Goal: Task Accomplishment & Management: Complete application form

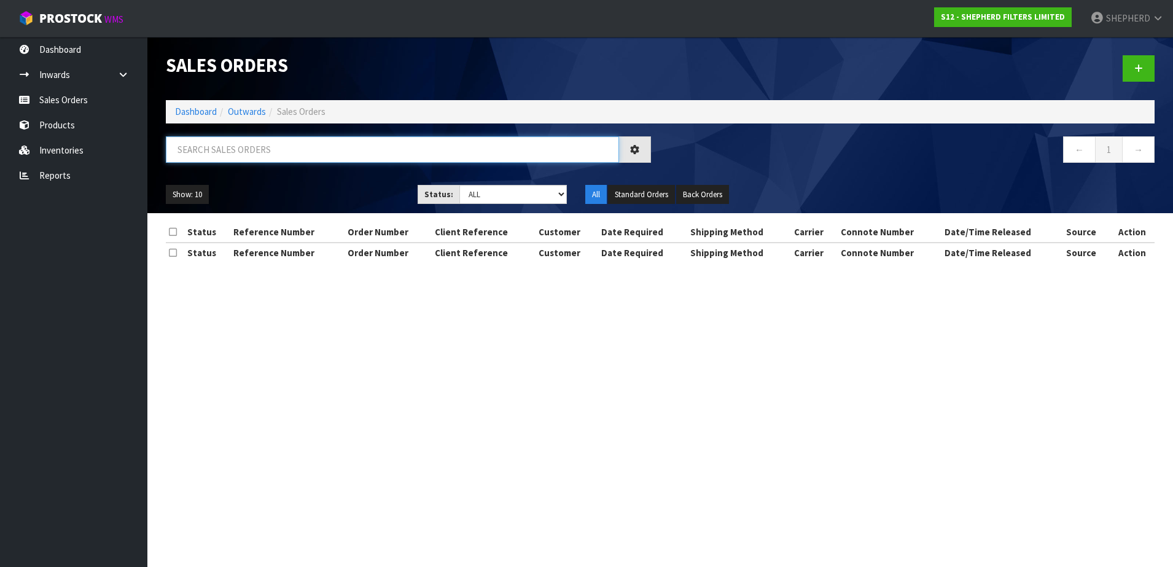
click at [281, 142] on input "text" at bounding box center [392, 149] width 453 height 26
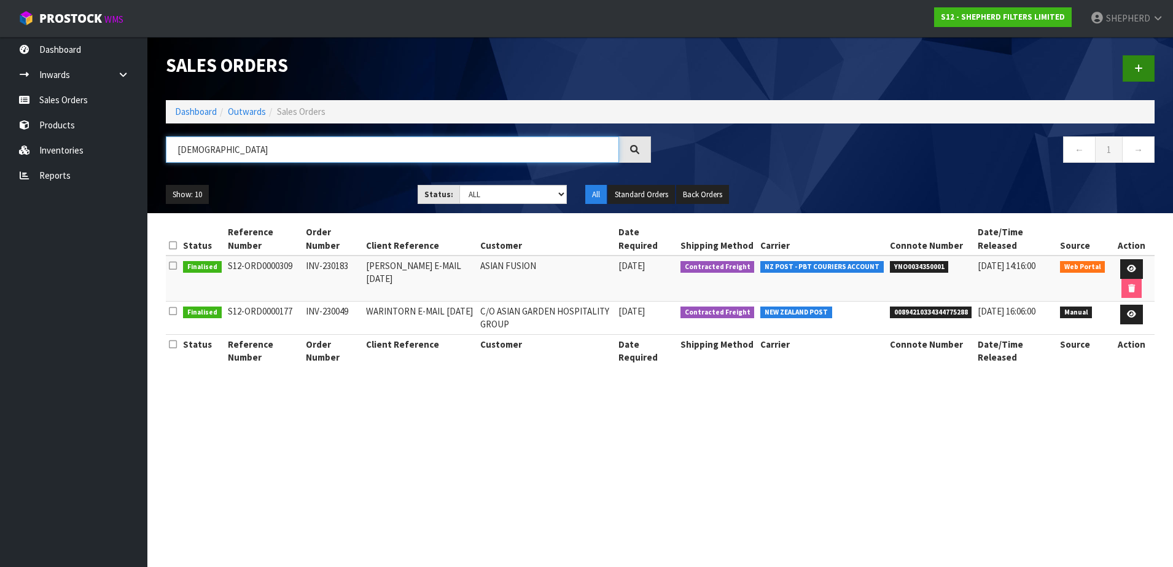
type input "[DEMOGRAPHIC_DATA]"
click at [1145, 70] on link at bounding box center [1138, 68] width 32 height 26
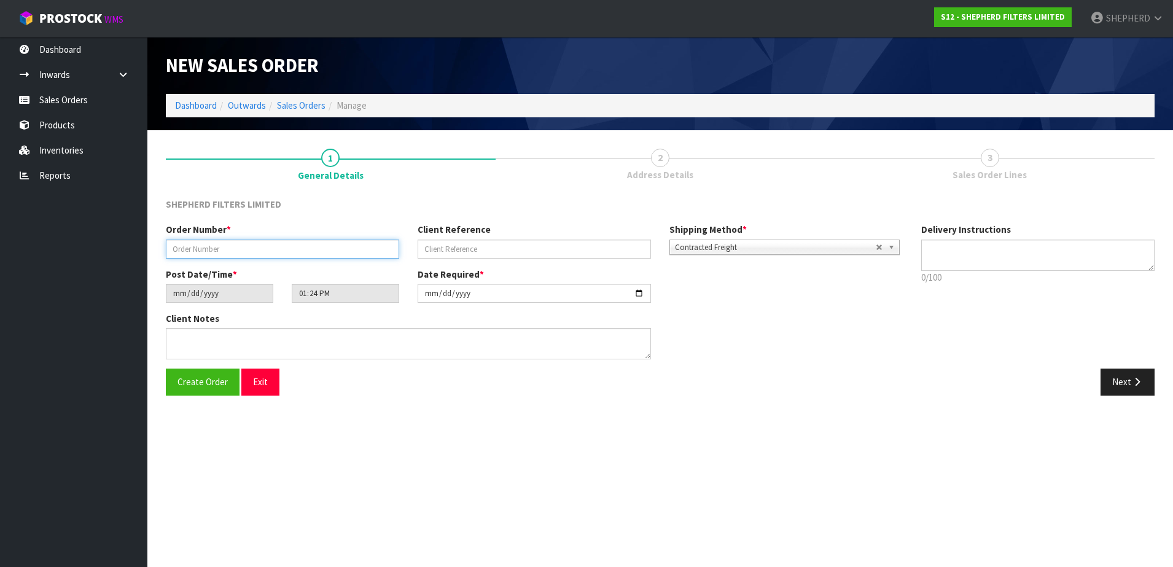
click at [257, 247] on input "text" at bounding box center [282, 248] width 233 height 19
click at [218, 248] on input "text" at bounding box center [282, 248] width 233 height 19
paste input "INV-250163"
type input "INV-250163"
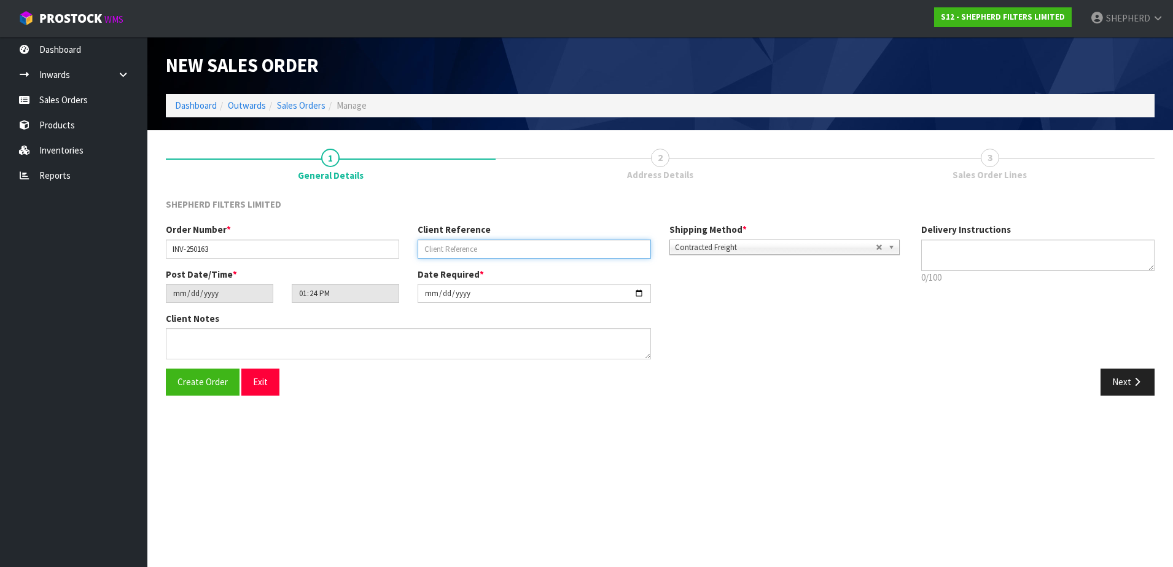
click at [437, 243] on input "text" at bounding box center [534, 248] width 233 height 19
paste input "ANGELIE E-MAIL [DATE]"
type input "ANGELIE E-MAIL [DATE]"
click at [973, 246] on textarea at bounding box center [1037, 254] width 233 height 31
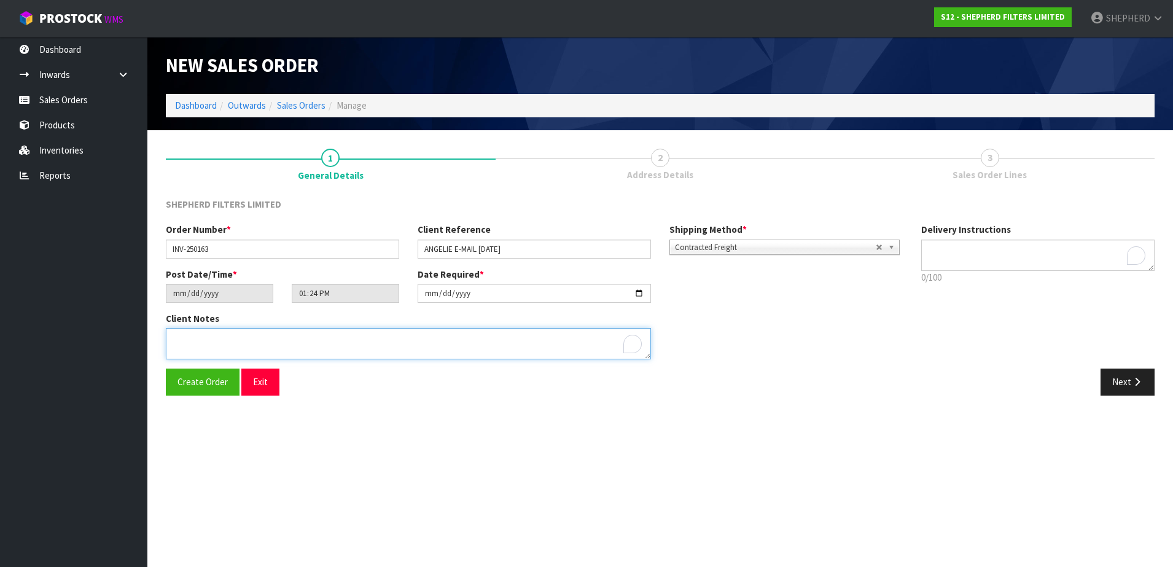
click at [192, 348] on textarea "To enrich screen reader interactions, please activate Accessibility in Grammarl…" at bounding box center [408, 343] width 485 height 31
type textarea "D"
type textarea "DELIVERY TO AGH OFFICE (AS PER EMAIL FROM ANGELIE [DATE])"
drag, startPoint x: 399, startPoint y: 336, endPoint x: 157, endPoint y: 319, distance: 242.5
click at [157, 319] on div "Client Notes" at bounding box center [409, 340] width 504 height 56
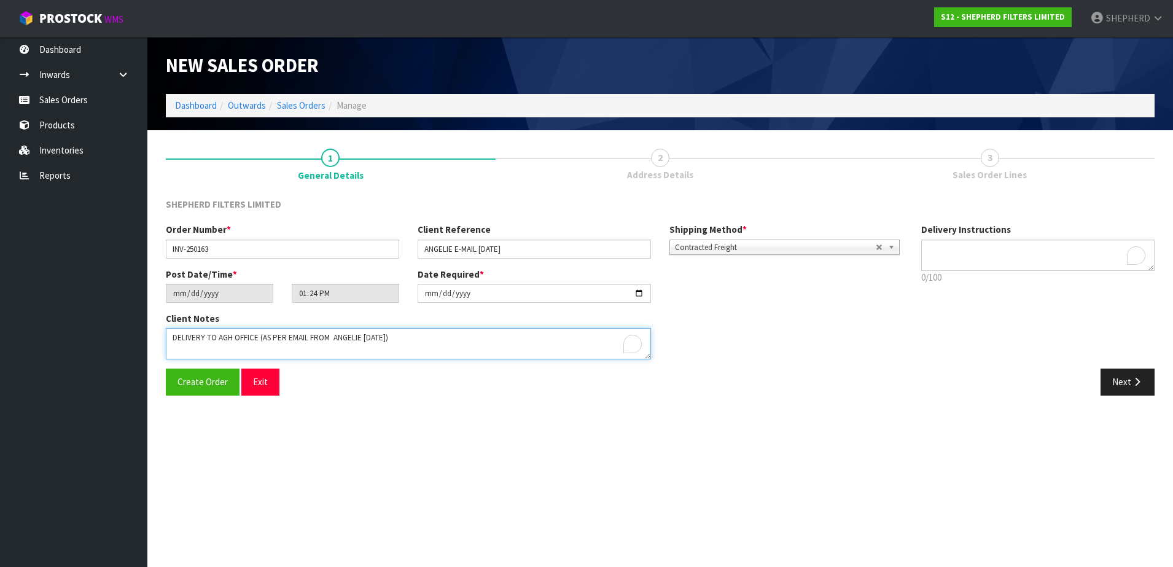
click at [399, 333] on textarea "To enrich screen reader interactions, please activate Accessibility in Grammarl…" at bounding box center [408, 343] width 485 height 31
drag, startPoint x: 400, startPoint y: 341, endPoint x: 127, endPoint y: 323, distance: 273.2
click at [127, 323] on body "Toggle navigation ProStock WMS S12 - SHEPHERD FILTERS LIMITED SHEPHERD Logout D…" at bounding box center [586, 283] width 1173 height 567
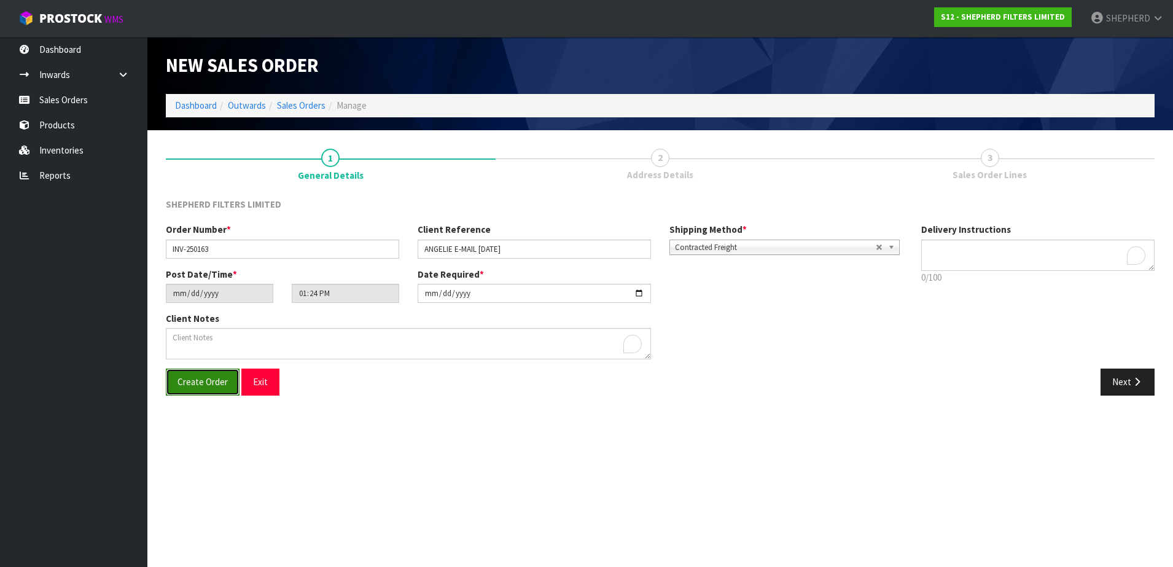
click at [204, 384] on span "Create Order" at bounding box center [202, 382] width 50 height 12
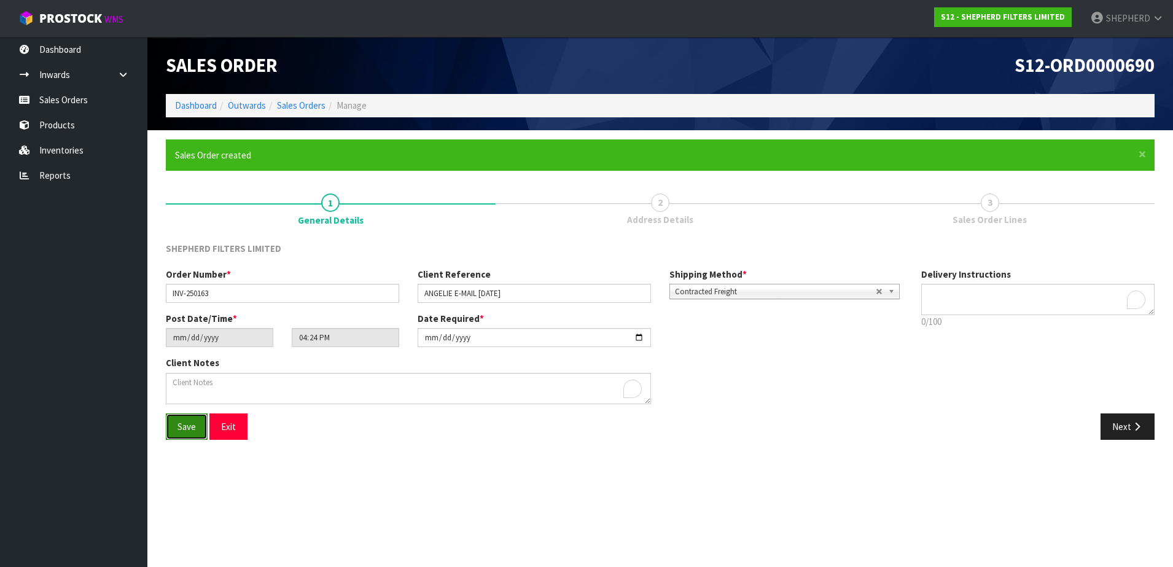
click at [184, 431] on span "Save" at bounding box center [186, 427] width 18 height 12
type input "19:24:00.000"
click at [1118, 430] on button "Next" at bounding box center [1127, 426] width 54 height 26
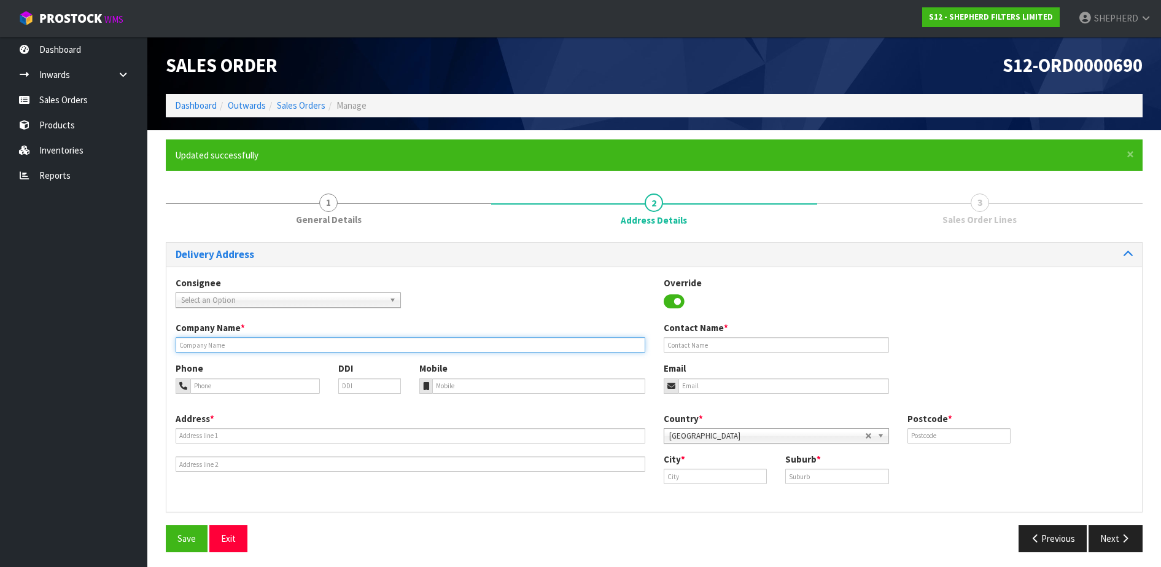
click at [197, 344] on input "text" at bounding box center [411, 344] width 470 height 15
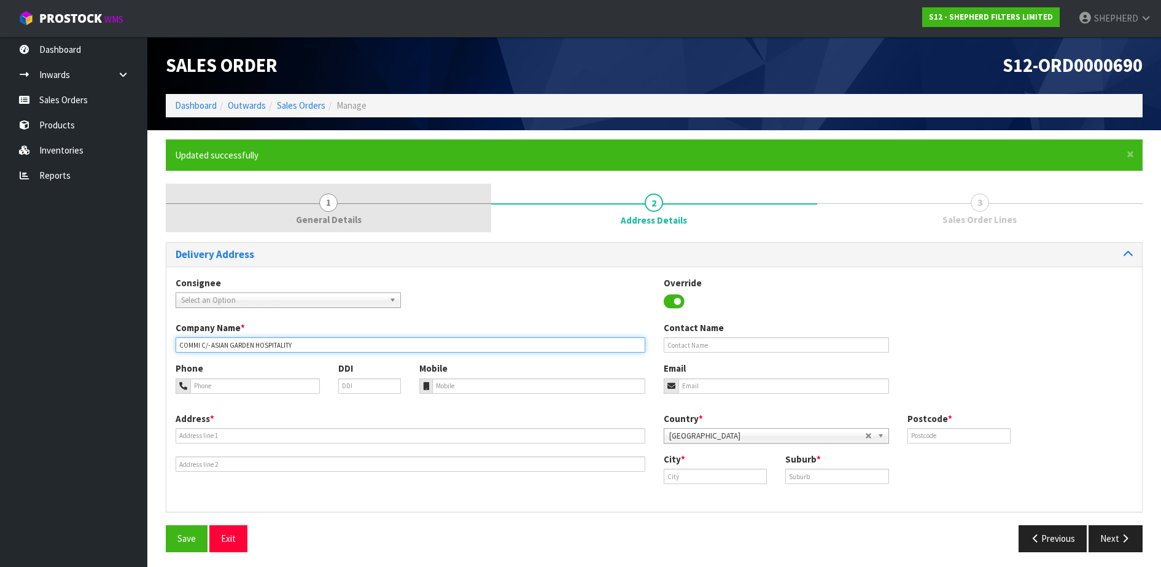
type input "COMMI C/- ASIAN GARDEN HOSPITALITY"
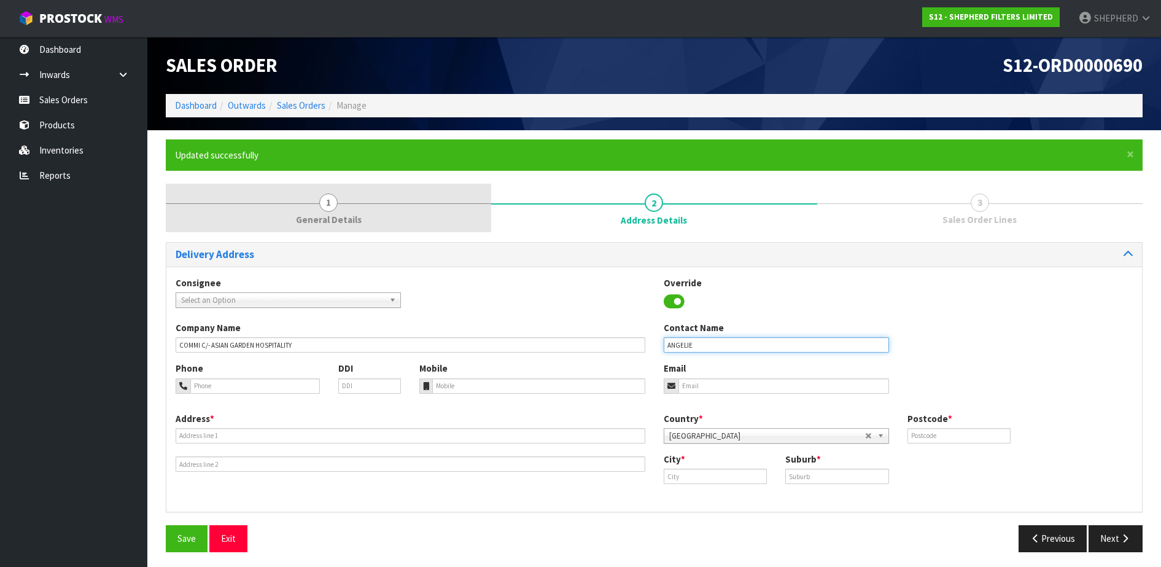
type input "ANGELIE"
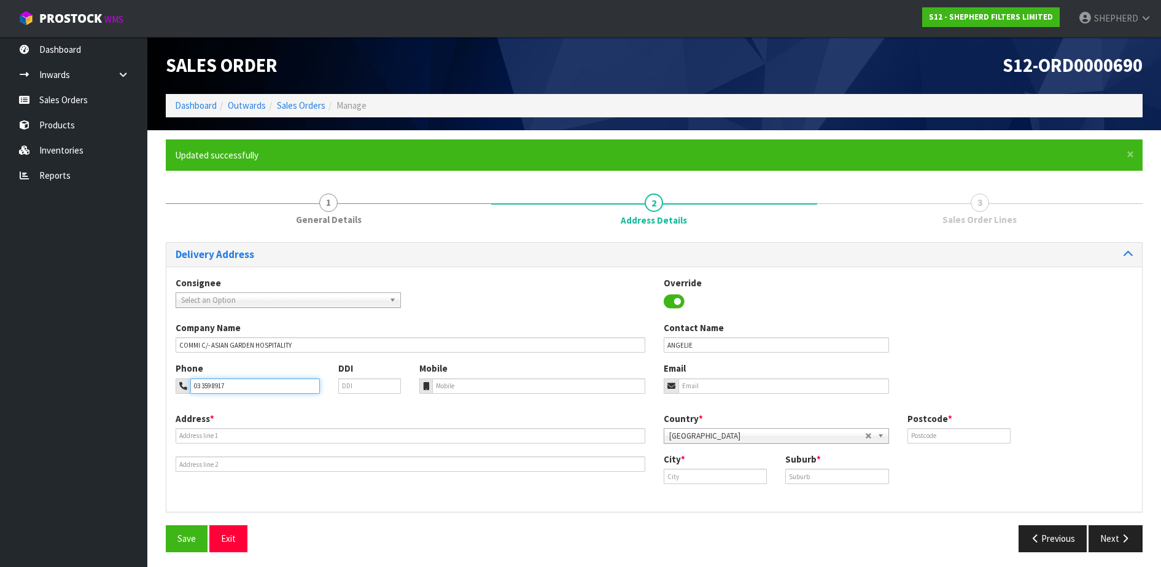
type input "03 359 8917"
click at [692, 384] on input "email" at bounding box center [784, 385] width 211 height 15
click at [692, 379] on input "email" at bounding box center [784, 385] width 211 height 15
paste input "[EMAIL_ADDRESS][DOMAIN_NAME]"
type input "[EMAIL_ADDRESS][DOMAIN_NAME]"
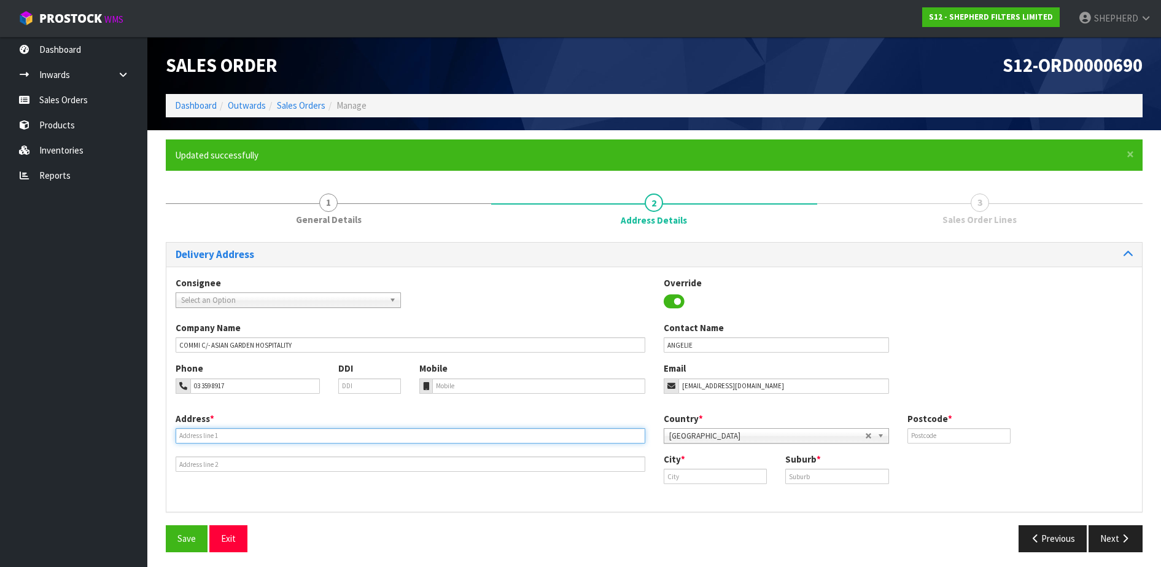
click at [328, 434] on input "text" at bounding box center [411, 435] width 470 height 15
type input "[STREET_ADDRESS]"
type input "8051"
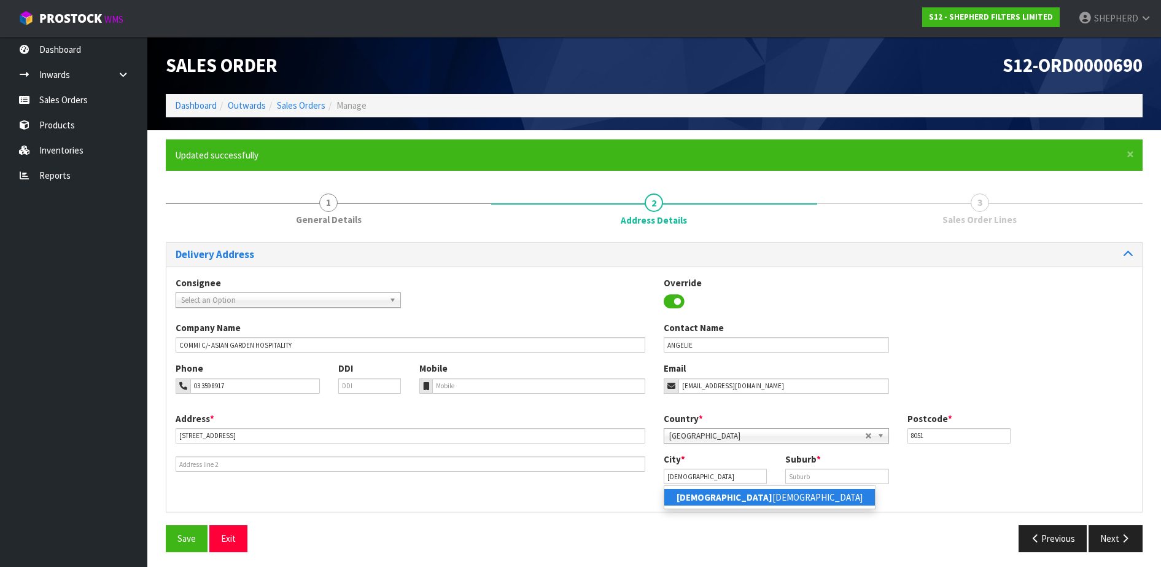
click at [707, 497] on link "[PERSON_NAME][DEMOGRAPHIC_DATA]" at bounding box center [769, 497] width 211 height 17
type input "[GEOGRAPHIC_DATA]"
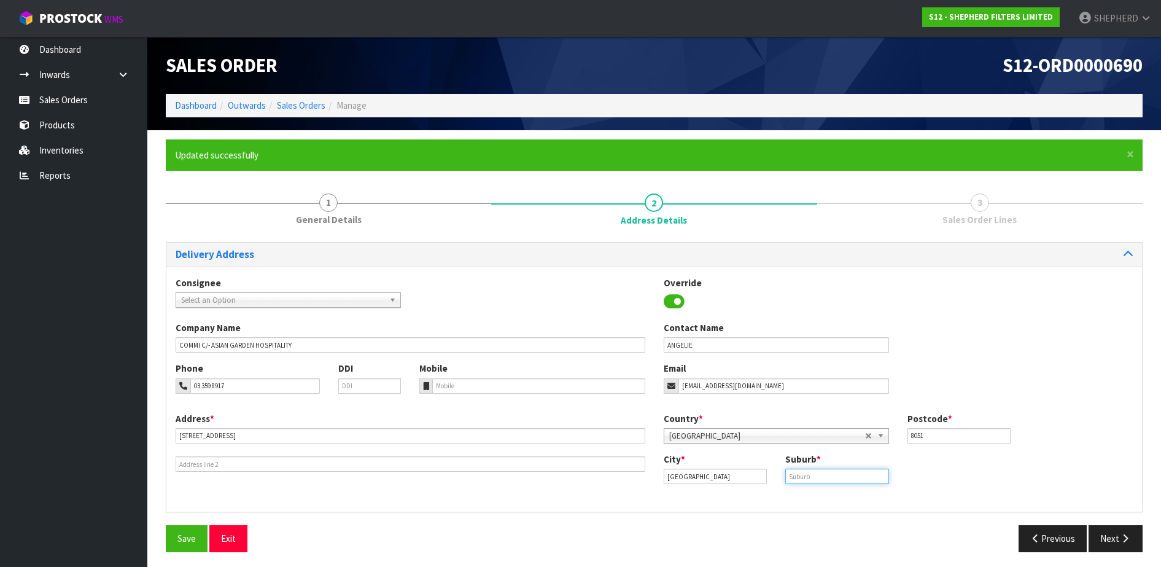
click at [798, 476] on input "text" at bounding box center [837, 476] width 104 height 15
type input "HAREWOOD"
click at [177, 537] on button "Save" at bounding box center [187, 538] width 42 height 26
click at [1125, 539] on icon "button" at bounding box center [1125, 538] width 12 height 9
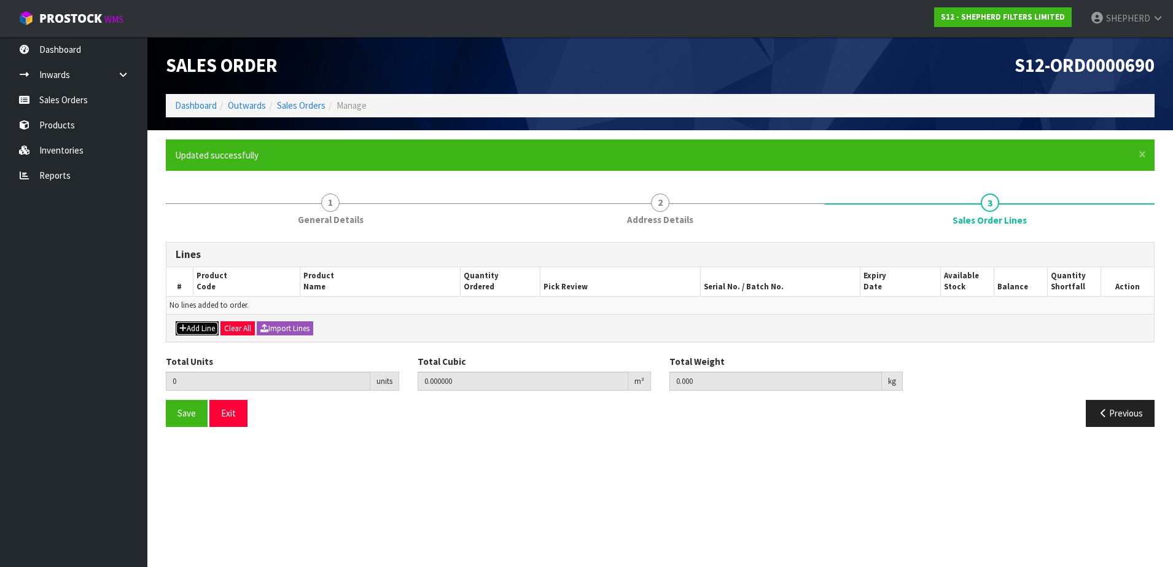
click at [188, 328] on button "Add Line" at bounding box center [197, 328] width 43 height 15
type input "0"
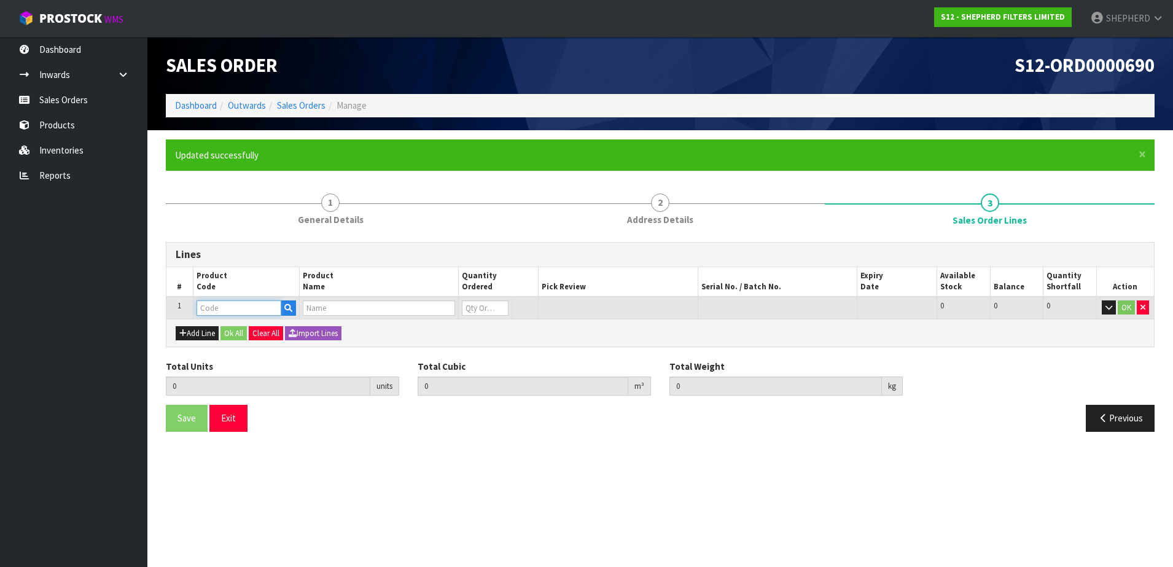
click at [232, 304] on input "text" at bounding box center [238, 307] width 85 height 15
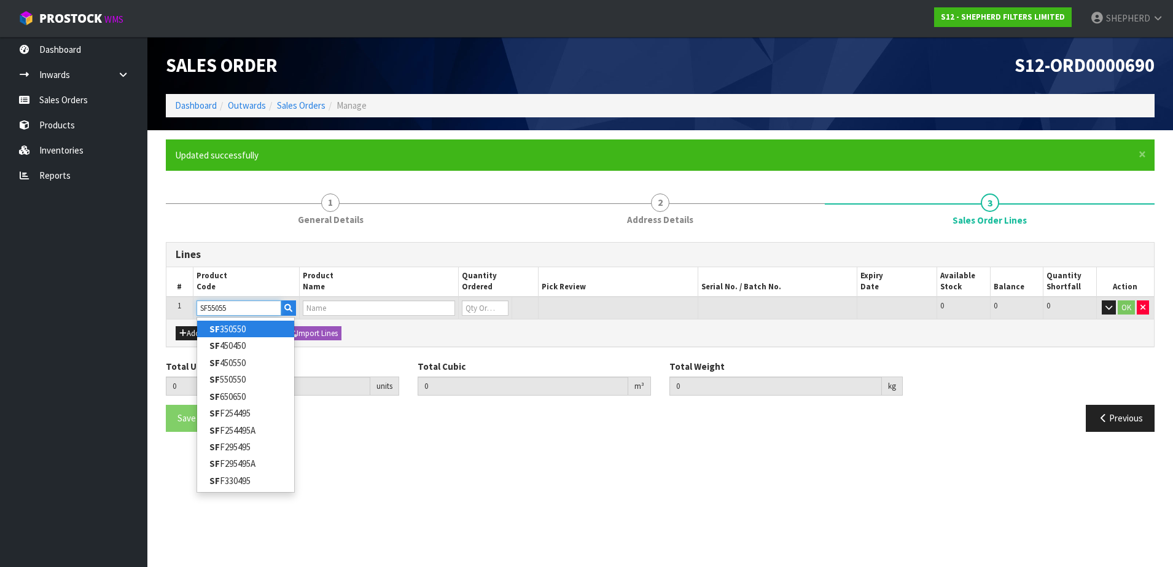
type input "SF550550"
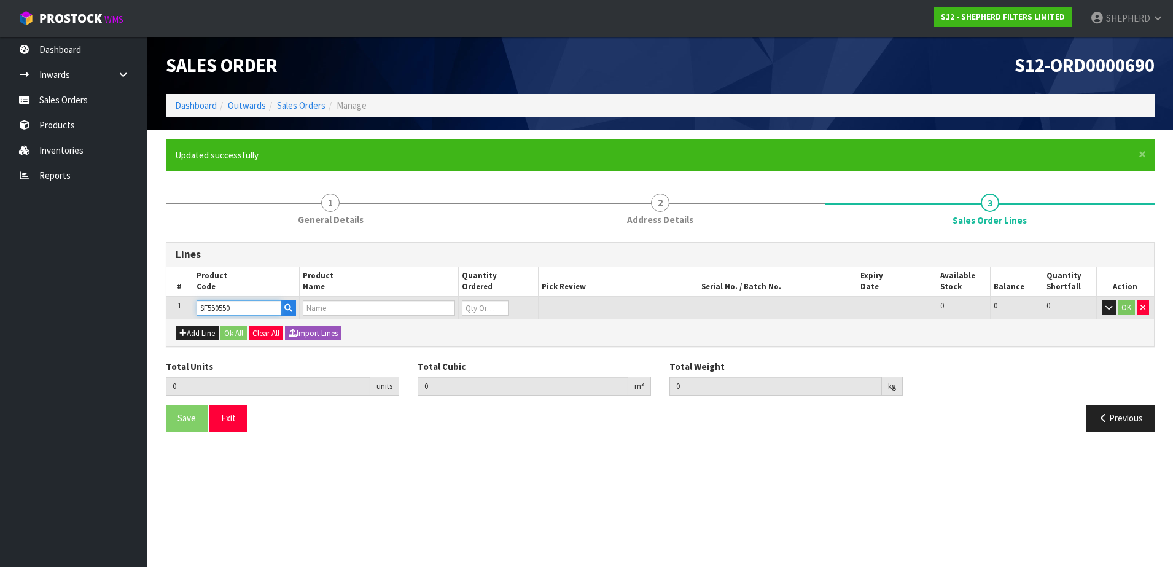
type input "0.000000"
type input "0.000"
type input "SHEPHERD FILTERS 550 X 550 - CODE SF550550"
type input "0"
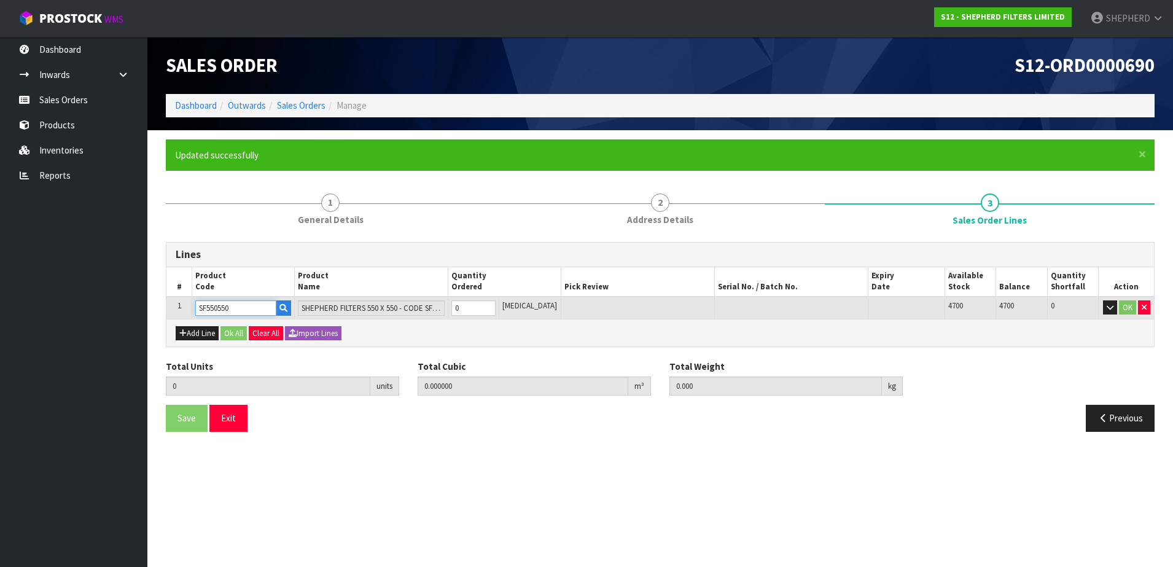
type input "SF550550"
type input "5"
type input "0.002915"
type input "0.3"
type input "5"
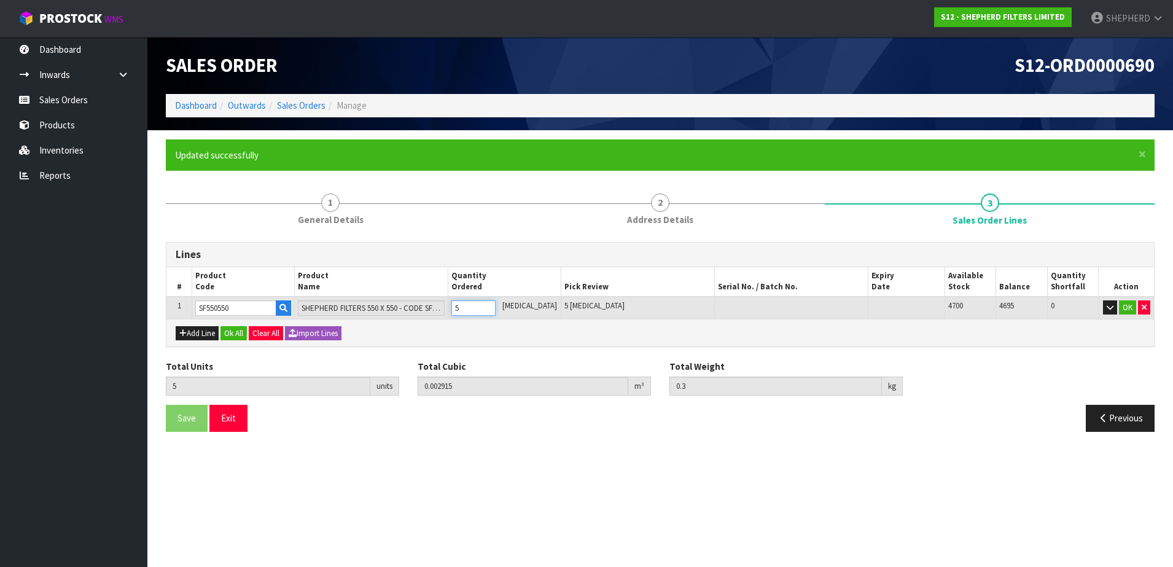
type input "50"
type input "0.04959"
type input "3"
type input "50"
click at [187, 335] on button "Add Line" at bounding box center [197, 333] width 43 height 15
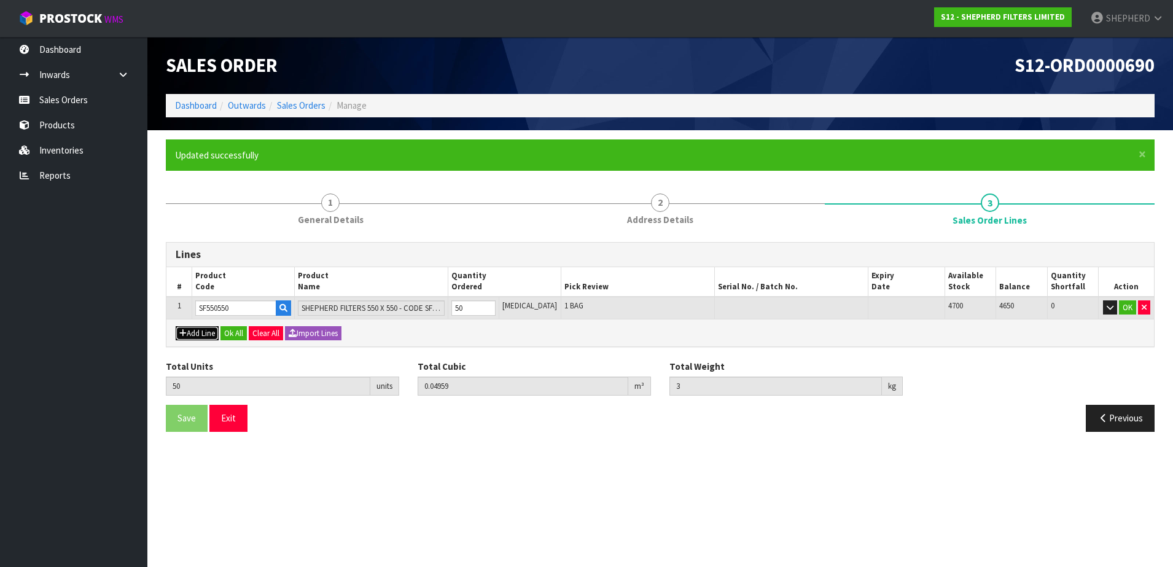
type input "0"
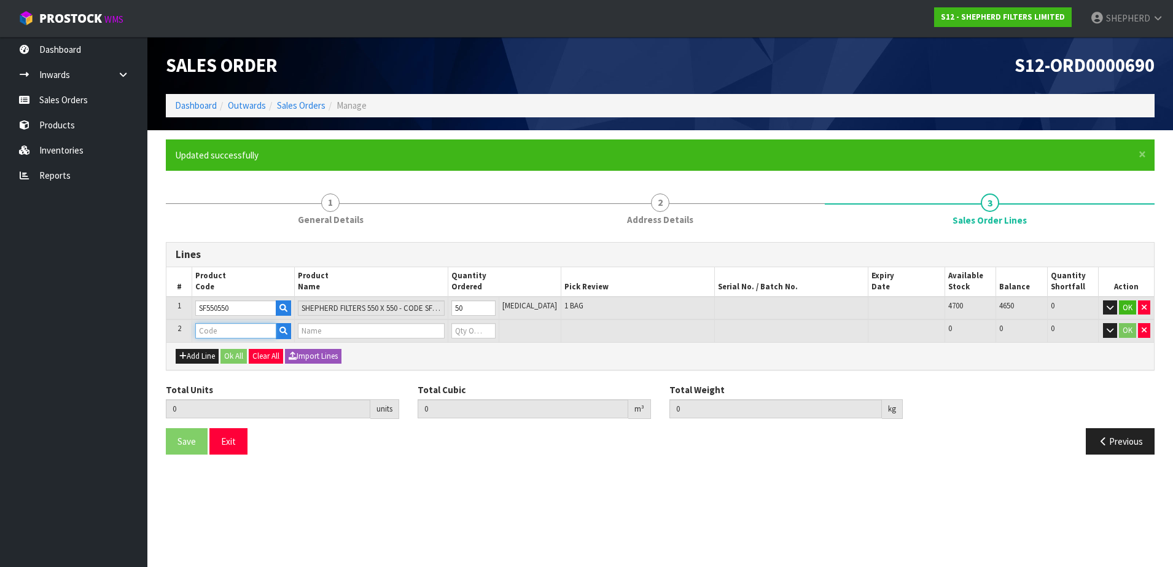
click at [204, 327] on input "text" at bounding box center [235, 330] width 81 height 15
type input "COURIER"
click at [247, 345] on link "COURIER SATCHELS (75X90CM)" at bounding box center [269, 351] width 144 height 17
type input "COURIER SATCHELS (75X90CM)"
type input "50"
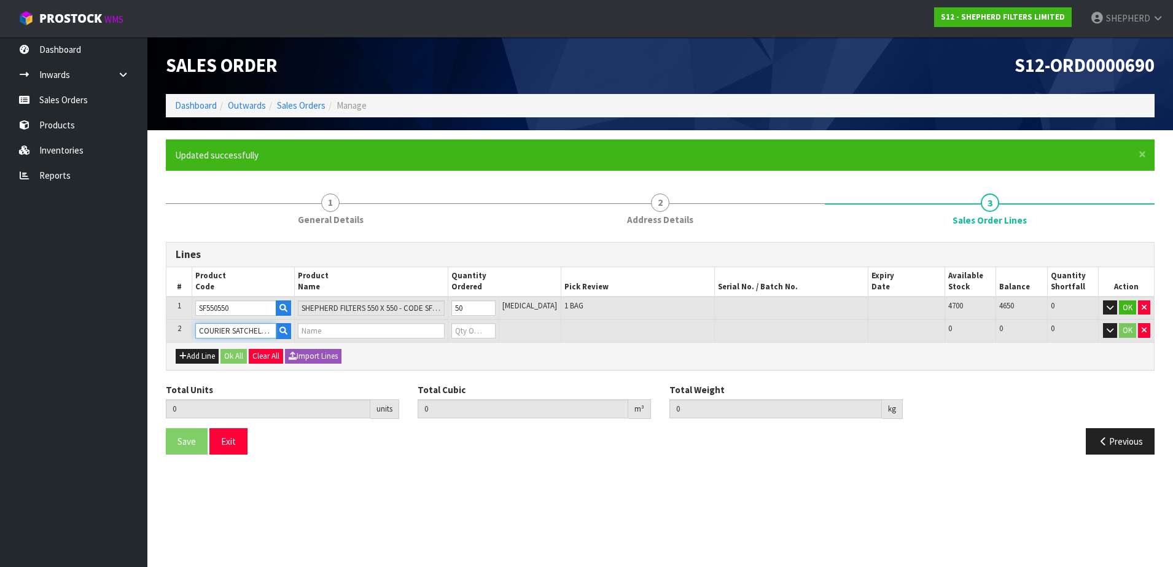
type input "0.04959"
type input "3"
type input "SINGLE-PACK SATCHELS"
type input "0"
type input "51"
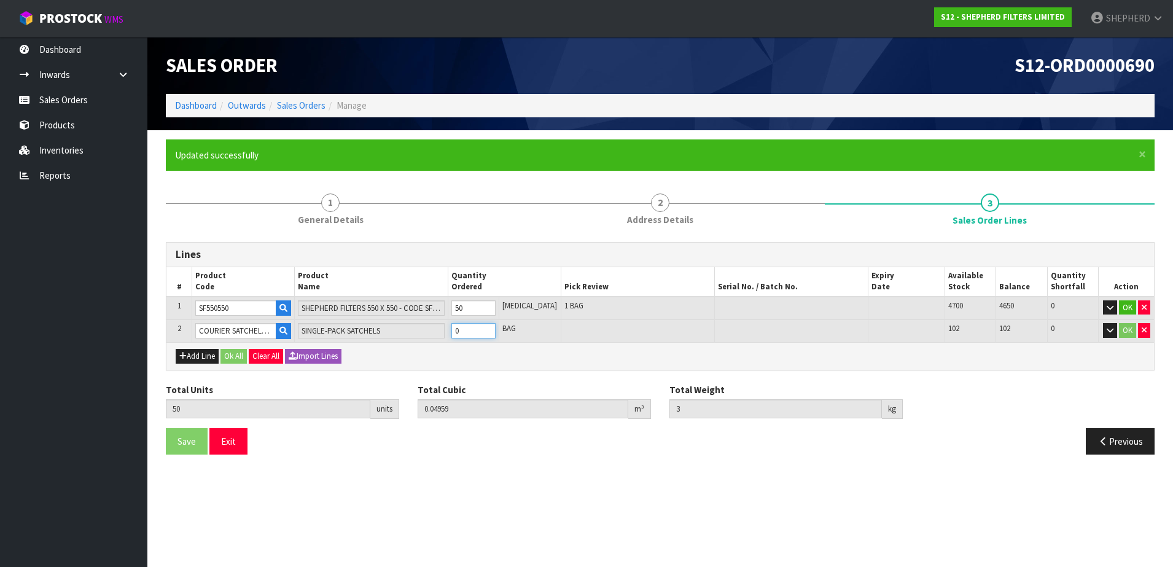
type input "0.049657"
type input "3.01"
type input "1"
click at [232, 357] on button "Ok All" at bounding box center [233, 356] width 26 height 15
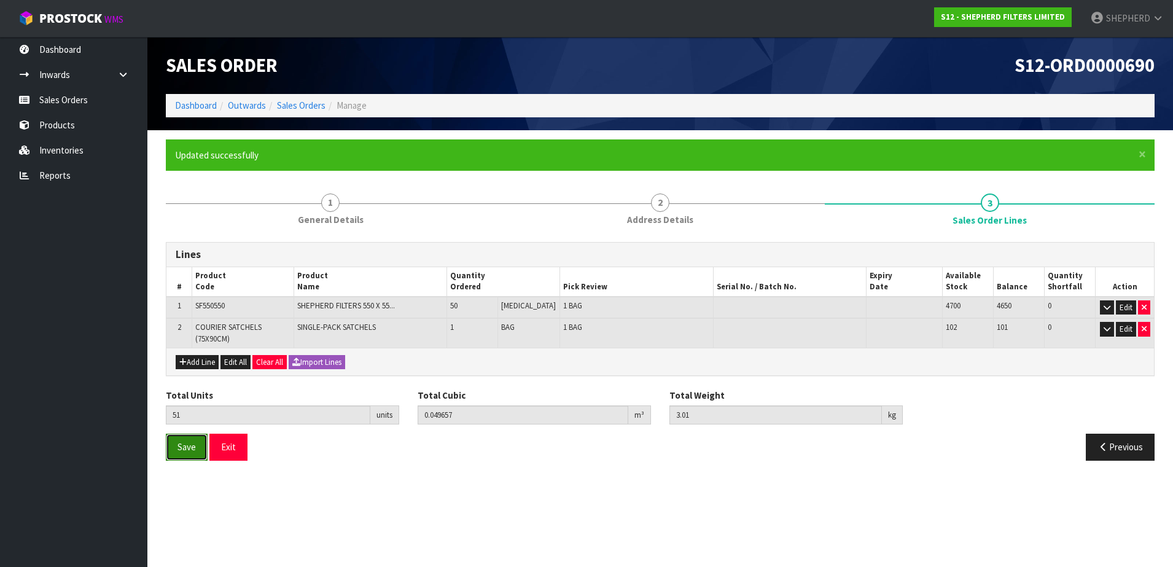
click at [177, 450] on button "Save" at bounding box center [187, 447] width 42 height 26
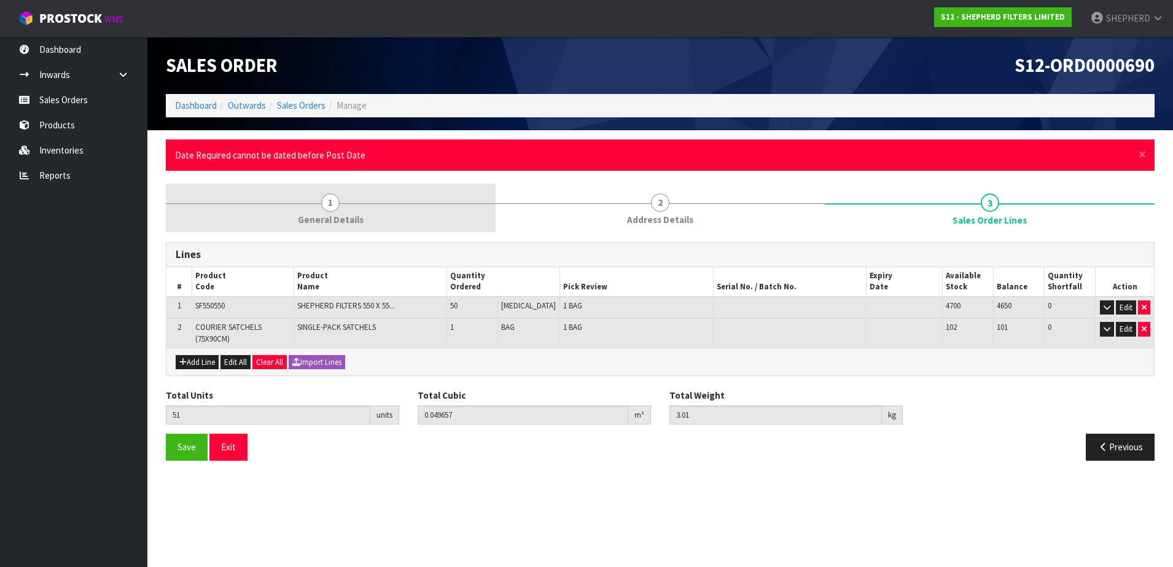
click at [327, 203] on span "1" at bounding box center [330, 202] width 18 height 18
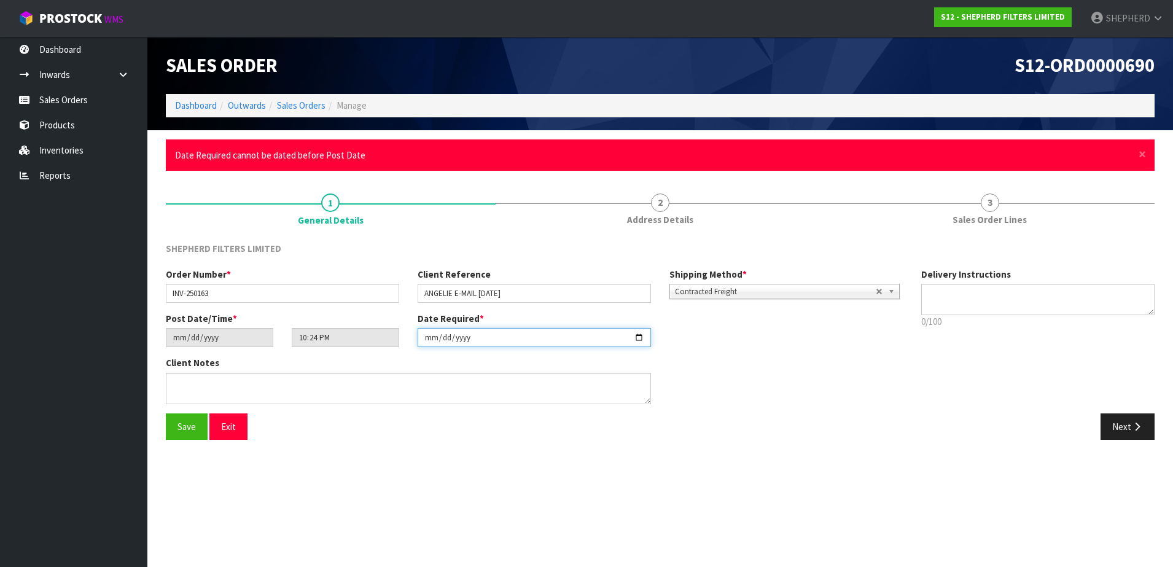
click at [440, 341] on input "[DATE]" at bounding box center [534, 337] width 233 height 19
click at [638, 340] on input "[DATE]" at bounding box center [534, 337] width 233 height 19
type input "[DATE]"
click at [189, 426] on span "Save" at bounding box center [186, 427] width 18 height 12
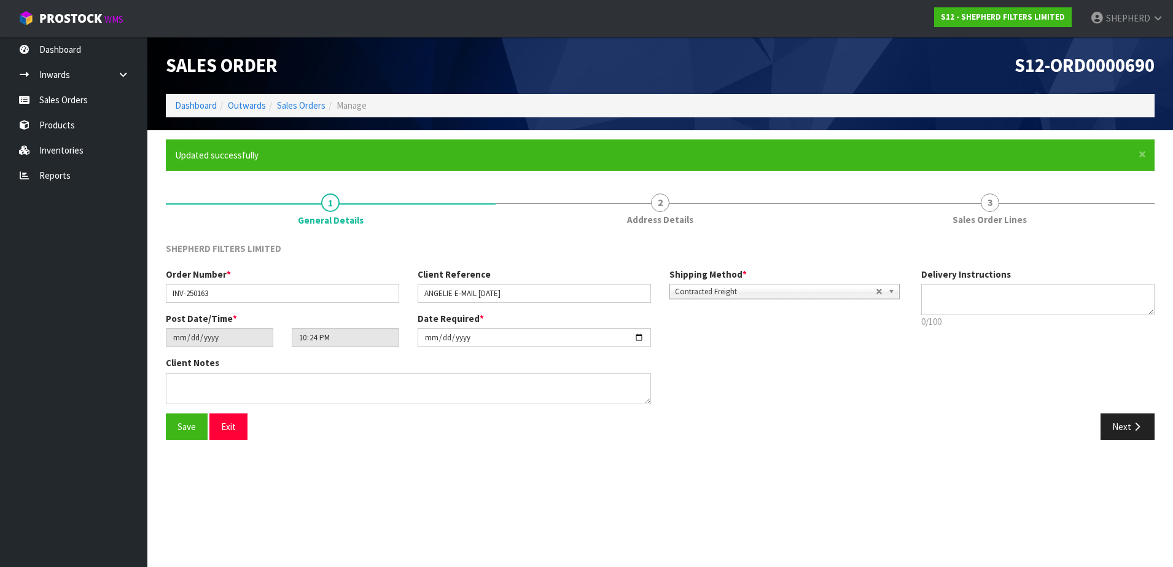
type input "[DATE]"
type input "01:24:00.000"
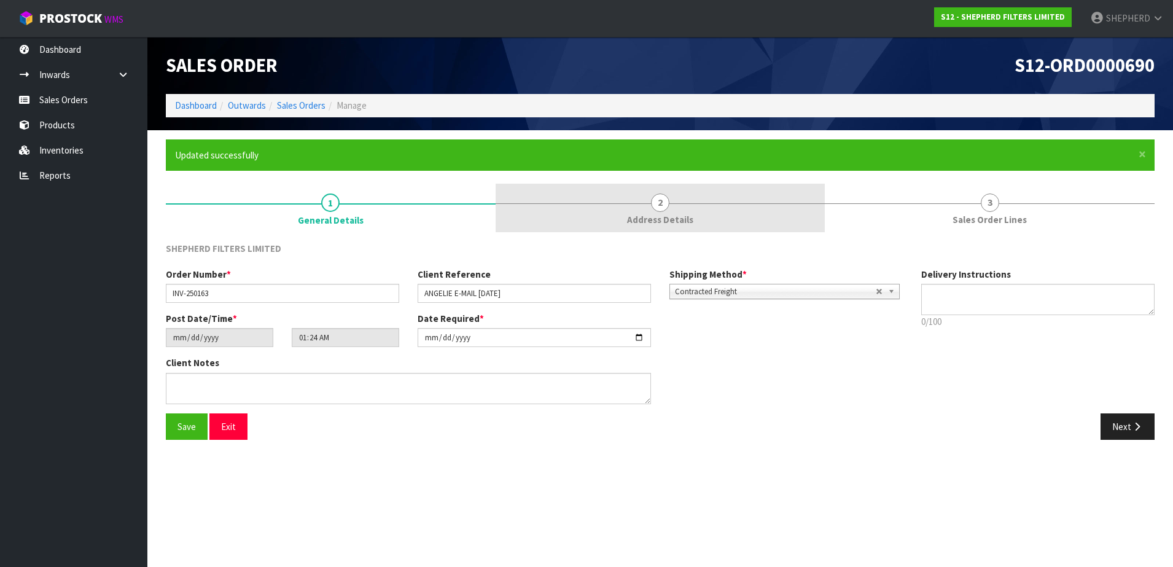
click at [656, 207] on span "2" at bounding box center [660, 202] width 18 height 18
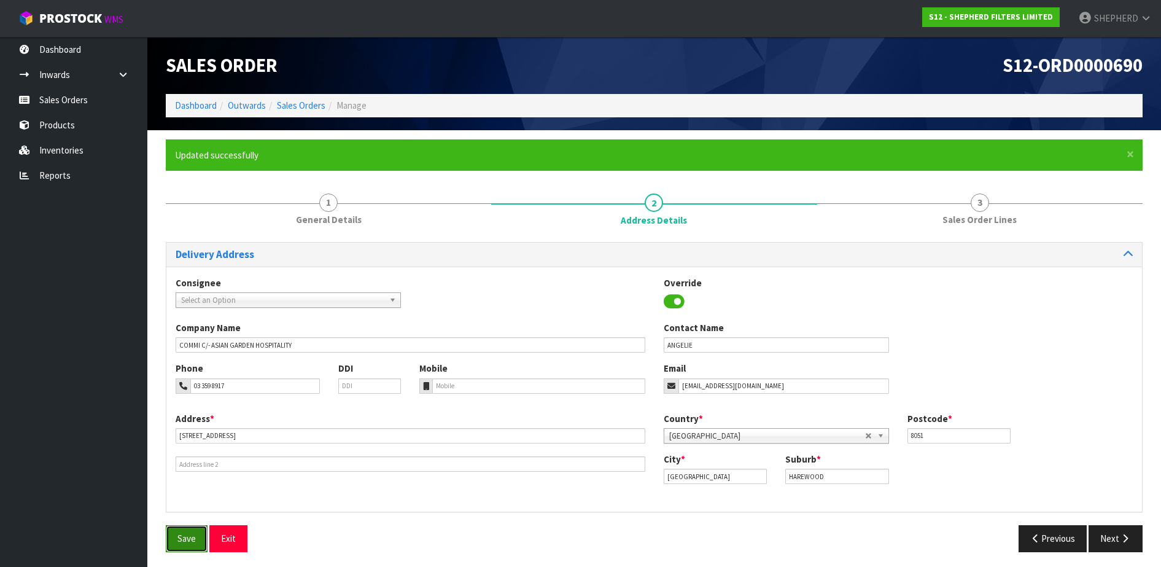
click at [182, 533] on span "Save" at bounding box center [186, 538] width 18 height 12
click at [740, 338] on input "ANGELIE" at bounding box center [776, 344] width 225 height 15
type input "ANGELIE / DEE"
click at [184, 543] on span "Save" at bounding box center [186, 538] width 18 height 12
click at [220, 540] on button "Exit" at bounding box center [228, 538] width 38 height 26
